Goal: Use online tool/utility: Utilize a website feature to perform a specific function

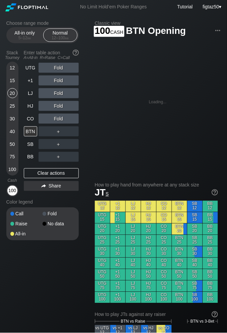
click at [10, 189] on div "100" at bounding box center [12, 191] width 10 height 10
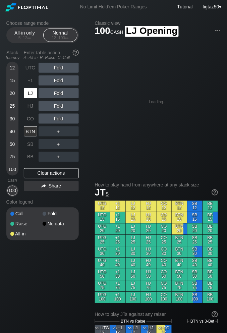
click at [31, 96] on div "LJ" at bounding box center [30, 93] width 13 height 10
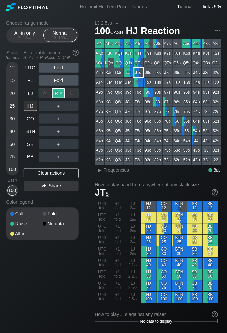
click at [56, 94] on div "R ✕" at bounding box center [58, 93] width 13 height 10
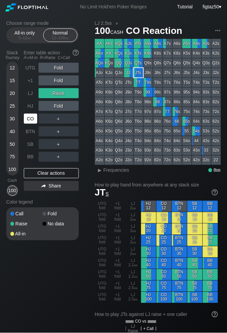
click at [30, 120] on div "CO" at bounding box center [30, 119] width 13 height 10
click at [70, 119] on div "C ✕" at bounding box center [72, 119] width 13 height 10
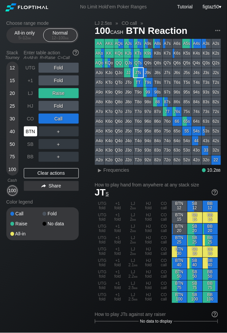
click at [30, 131] on div "BTN" at bounding box center [30, 132] width 13 height 10
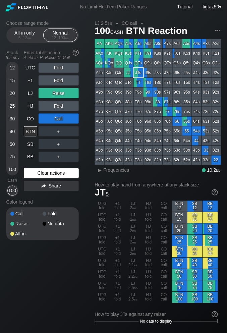
click at [51, 176] on div "Clear actions" at bounding box center [51, 174] width 55 height 10
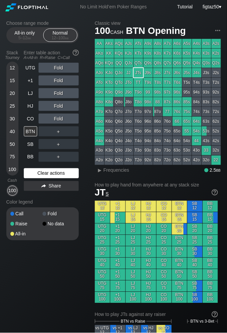
click at [51, 176] on div "Clear actions" at bounding box center [51, 174] width 55 height 10
click at [98, 172] on div "▸" at bounding box center [100, 171] width 9 height 8
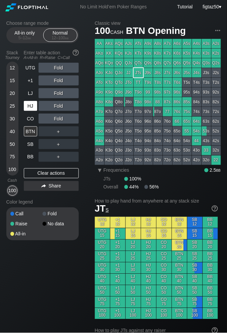
click at [30, 106] on div "HJ" at bounding box center [30, 106] width 13 height 10
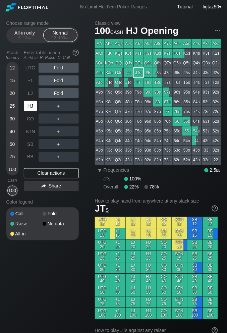
click at [30, 106] on div "HJ" at bounding box center [30, 106] width 13 height 10
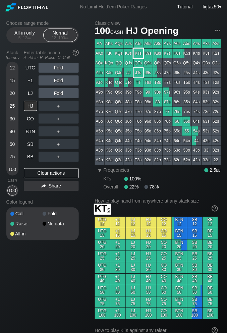
click at [137, 51] on div "KTs" at bounding box center [138, 53] width 9 height 9
click at [138, 55] on div "KTs" at bounding box center [138, 53] width 9 height 9
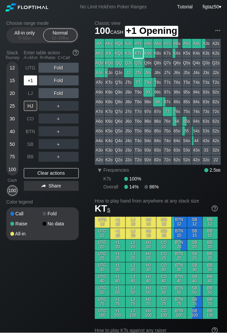
click at [31, 81] on div "+1" at bounding box center [30, 81] width 13 height 10
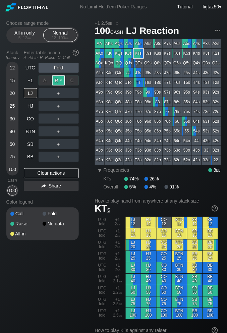
click at [57, 81] on div "R ✕" at bounding box center [58, 81] width 13 height 10
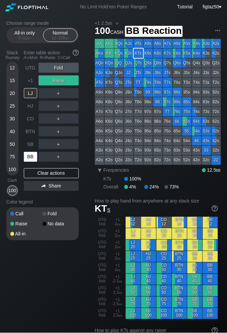
click at [31, 156] on div "BB" at bounding box center [30, 157] width 13 height 10
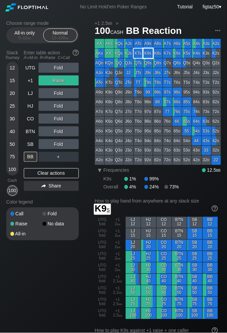
click at [148, 53] on div "K9s" at bounding box center [148, 53] width 9 height 9
click at [12, 191] on div "100" at bounding box center [12, 191] width 10 height 10
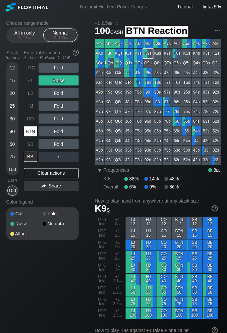
click at [32, 131] on div "BTN" at bounding box center [30, 132] width 13 height 10
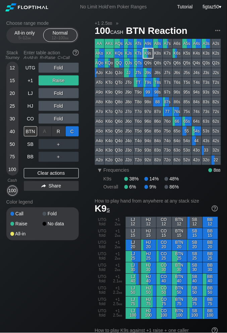
click at [73, 132] on div "C ✕" at bounding box center [72, 132] width 13 height 10
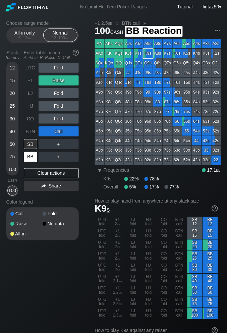
click at [29, 156] on div "BB" at bounding box center [30, 157] width 13 height 10
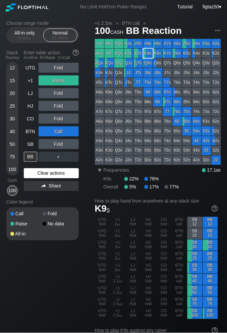
click at [57, 173] on div "Clear actions" at bounding box center [51, 174] width 55 height 10
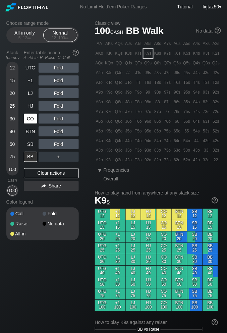
click at [32, 119] on div "CO" at bounding box center [30, 119] width 13 height 10
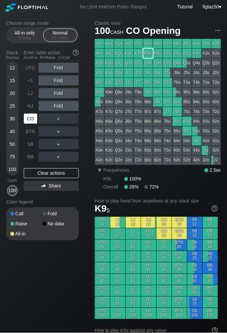
click at [30, 119] on div "CO" at bounding box center [30, 119] width 13 height 10
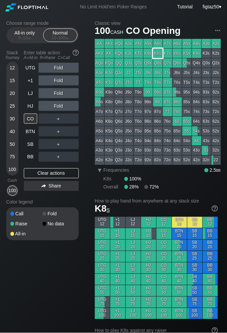
click at [158, 53] on div "K8s" at bounding box center [157, 53] width 9 height 9
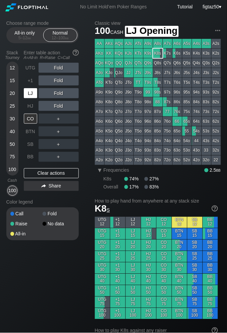
click at [29, 91] on div "LJ" at bounding box center [30, 93] width 13 height 10
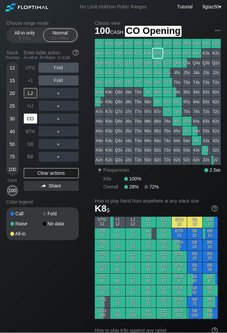
click at [31, 117] on div "CO" at bounding box center [30, 119] width 13 height 10
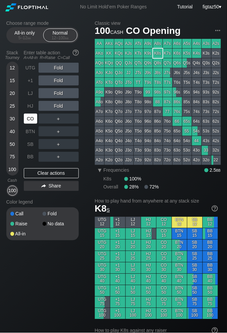
click at [30, 118] on div "CO" at bounding box center [30, 119] width 13 height 10
click at [30, 119] on div "CO" at bounding box center [30, 119] width 13 height 10
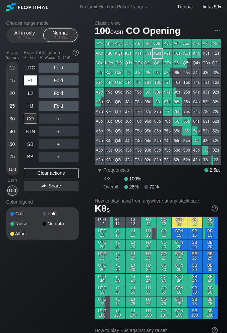
click at [30, 79] on div "+1" at bounding box center [30, 81] width 13 height 10
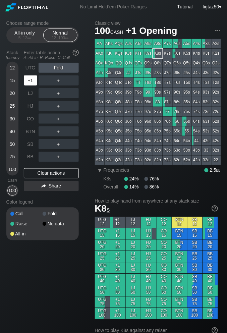
click at [30, 79] on div "+1" at bounding box center [30, 81] width 13 height 10
click at [32, 93] on div "LJ" at bounding box center [30, 93] width 13 height 10
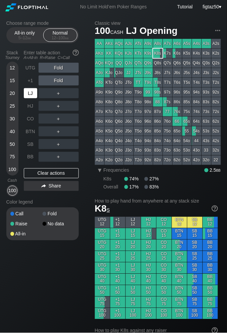
click at [32, 93] on div "LJ" at bounding box center [30, 93] width 13 height 10
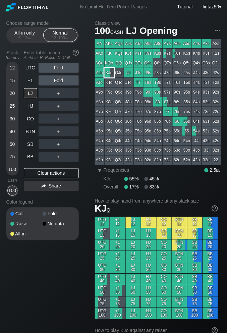
click at [110, 73] on div "KJo" at bounding box center [109, 72] width 9 height 9
click at [32, 95] on div "LJ" at bounding box center [30, 93] width 13 height 10
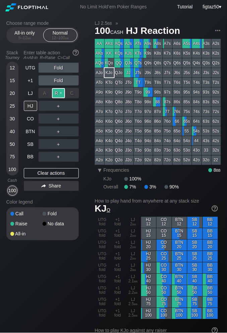
click at [60, 94] on div "R ✕" at bounding box center [58, 93] width 13 height 10
